Goal: Transaction & Acquisition: Obtain resource

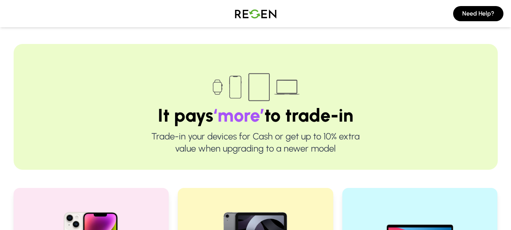
scroll to position [133, 0]
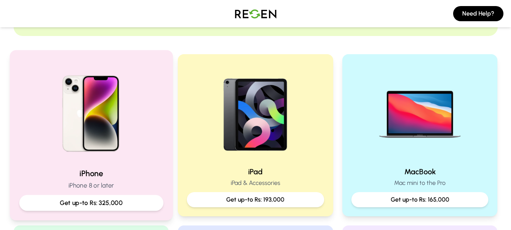
click at [100, 201] on p "Get up-to Rs: 325,000" at bounding box center [90, 202] width 131 height 9
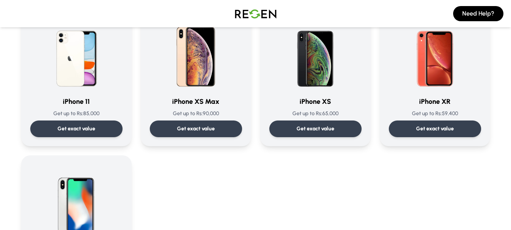
scroll to position [814, 0]
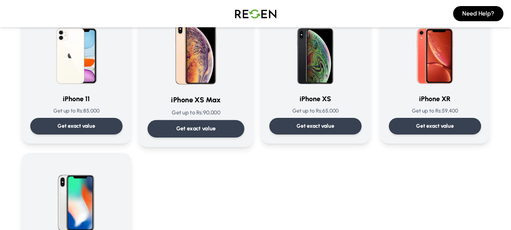
click at [212, 134] on div "Get exact value" at bounding box center [195, 128] width 97 height 17
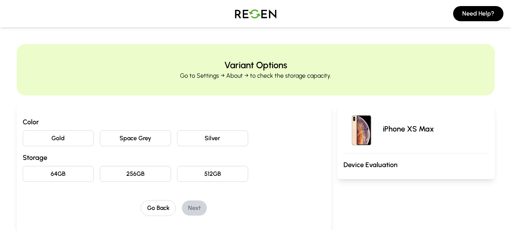
click at [141, 141] on button "Space Grey" at bounding box center [135, 138] width 71 height 16
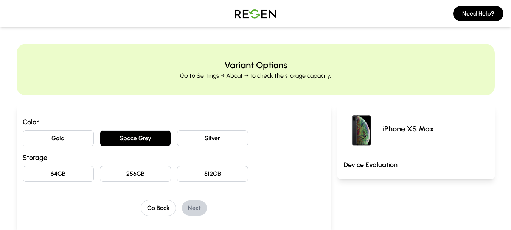
click at [82, 174] on button "64GB" at bounding box center [58, 174] width 71 height 16
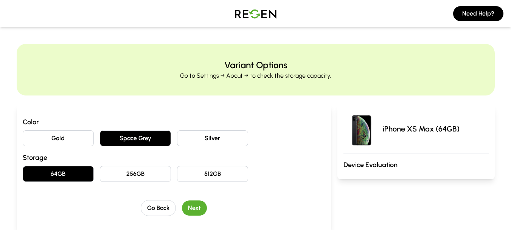
click at [197, 210] on button "Next" at bounding box center [194, 207] width 25 height 15
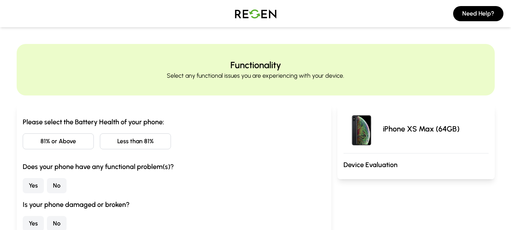
click at [73, 144] on button "81% or Above" at bounding box center [58, 141] width 71 height 16
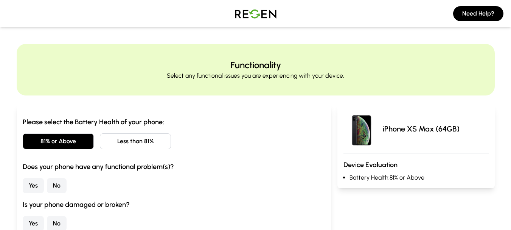
click at [53, 186] on button "No" at bounding box center [57, 185] width 20 height 15
click at [62, 221] on button "No" at bounding box center [57, 223] width 20 height 15
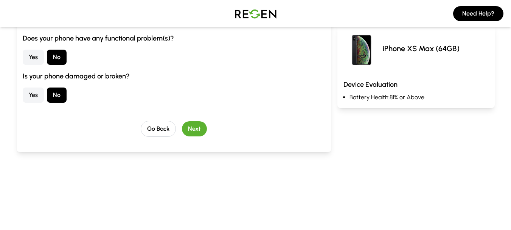
scroll to position [133, 0]
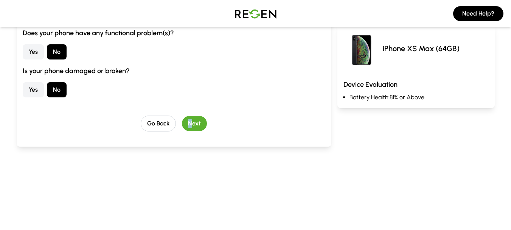
click at [191, 130] on div "Go Back Next" at bounding box center [174, 123] width 303 height 16
click at [194, 128] on button "Next" at bounding box center [194, 123] width 25 height 15
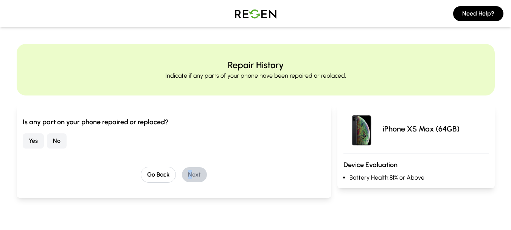
click at [57, 142] on button "No" at bounding box center [57, 140] width 20 height 15
click at [200, 172] on button "Next" at bounding box center [194, 174] width 25 height 15
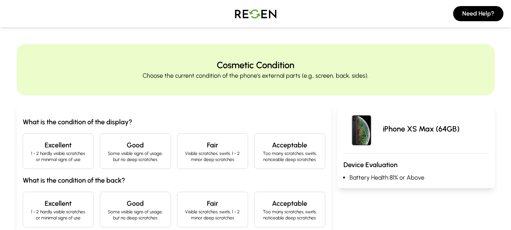
click at [73, 160] on p "1 - 2 hardly visible scratches or minimal signs of use" at bounding box center [58, 156] width 58 height 12
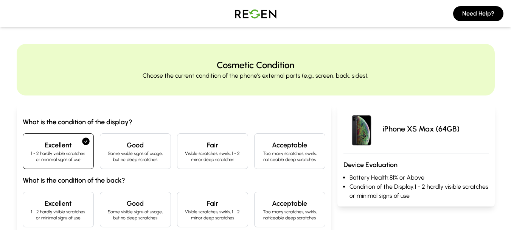
click at [71, 206] on h4 "Excellent" at bounding box center [58, 203] width 58 height 11
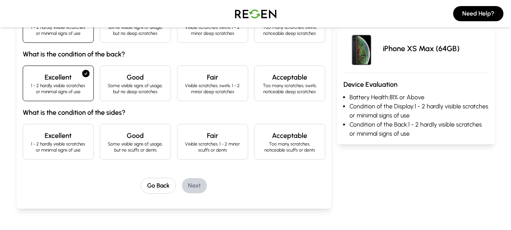
scroll to position [139, 0]
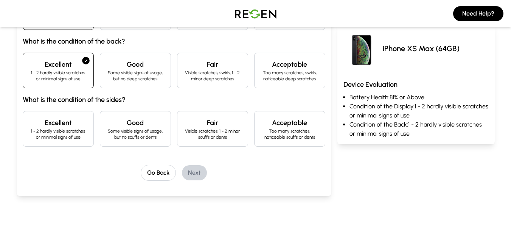
click at [67, 131] on p "1 - 2 hardly visible scratches or minimal signs of use" at bounding box center [58, 134] width 58 height 12
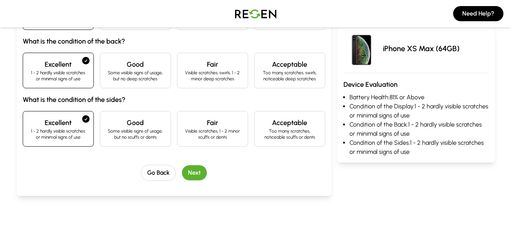
click at [200, 173] on button "Next" at bounding box center [194, 172] width 25 height 15
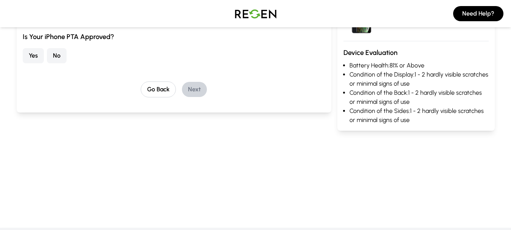
scroll to position [0, 0]
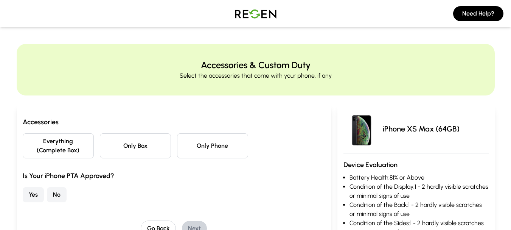
click at [218, 146] on button "Only Phone" at bounding box center [212, 145] width 71 height 25
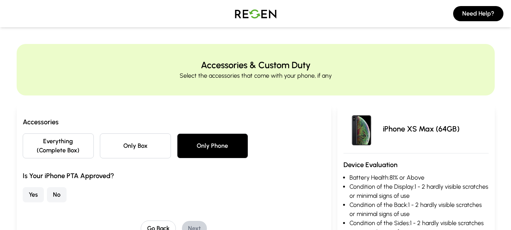
click at [27, 196] on button "Yes" at bounding box center [33, 194] width 21 height 15
click at [188, 220] on div "Go Back Next" at bounding box center [174, 228] width 303 height 16
click at [190, 223] on button "Next" at bounding box center [194, 227] width 25 height 15
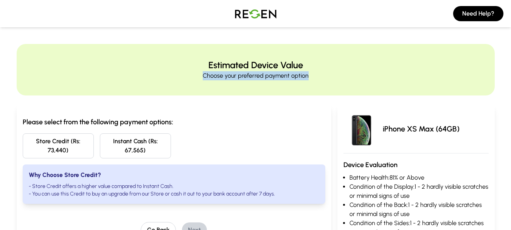
drag, startPoint x: 192, startPoint y: 78, endPoint x: 353, endPoint y: 89, distance: 161.1
click at [353, 89] on div "Estimated Device Value Choose your preferred payment option" at bounding box center [256, 69] width 478 height 51
click at [234, 133] on div "Store Credit (Rs: 73,440) Instant Cash (Rs: 67,565)" at bounding box center [174, 145] width 303 height 25
